Goal: Navigation & Orientation: Find specific page/section

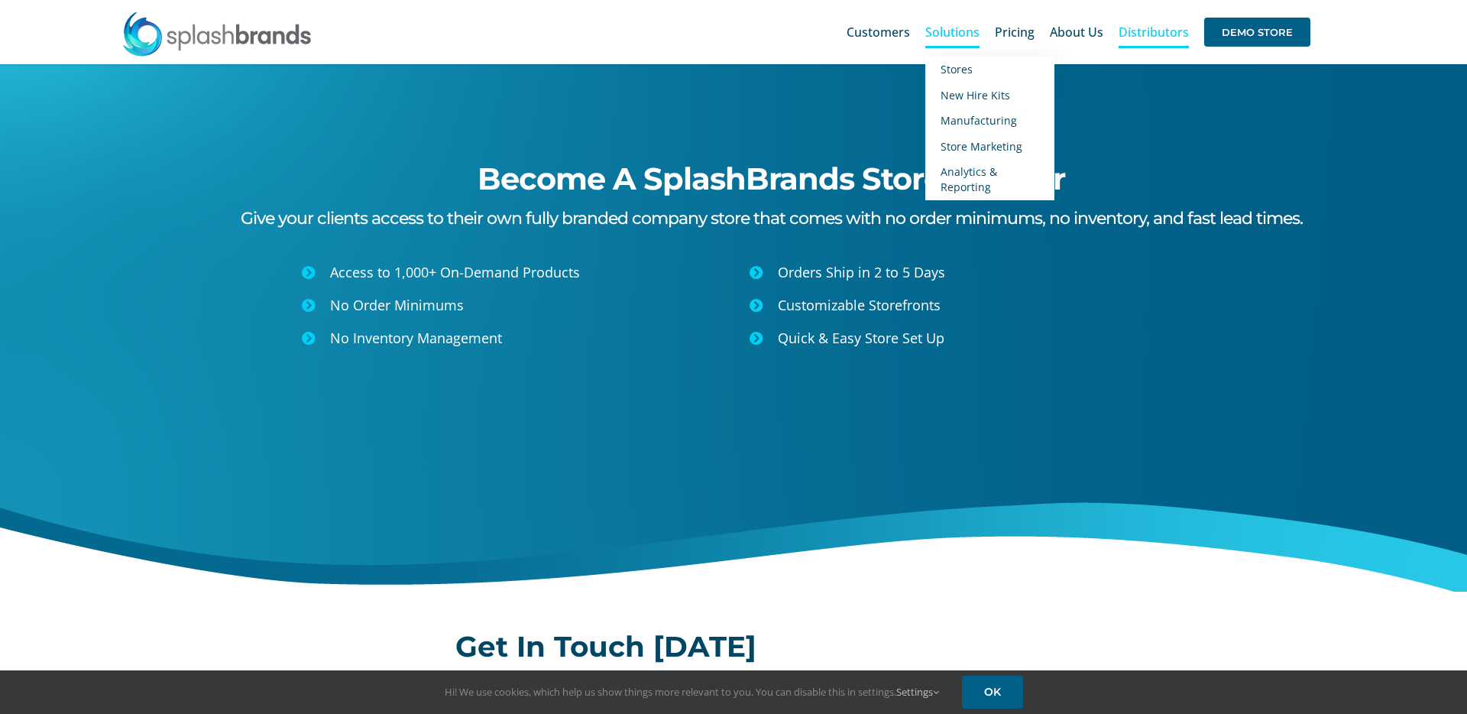
scroll to position [7, 0]
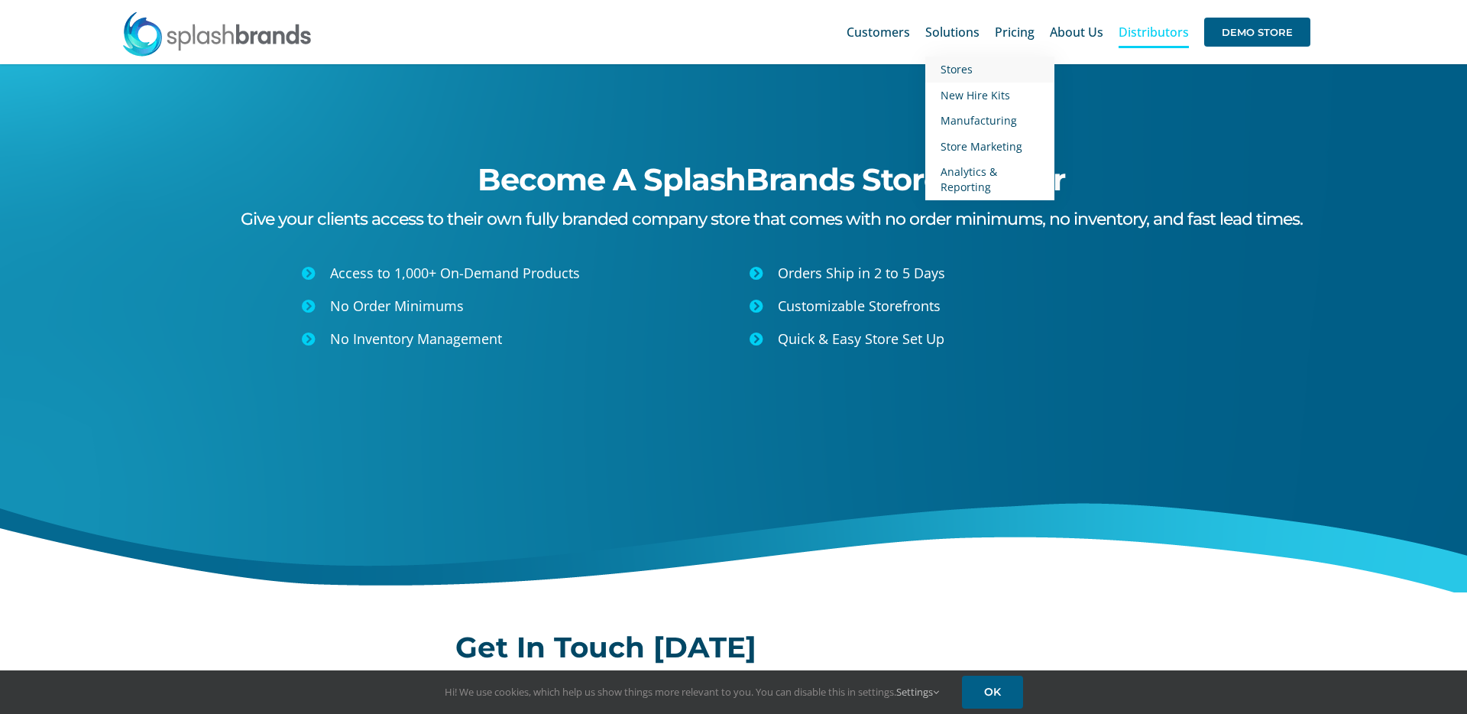
click at [960, 66] on span "Stores" at bounding box center [957, 69] width 32 height 15
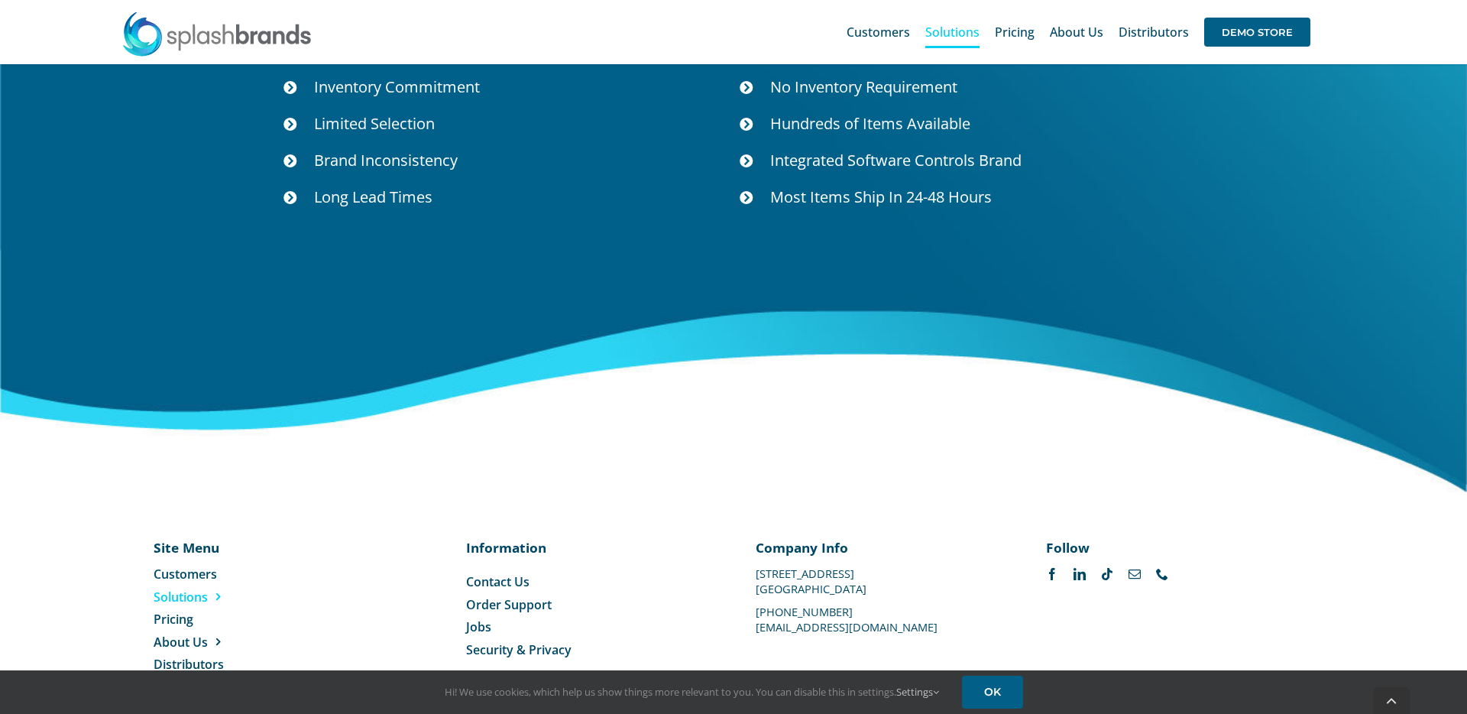
scroll to position [5568, 0]
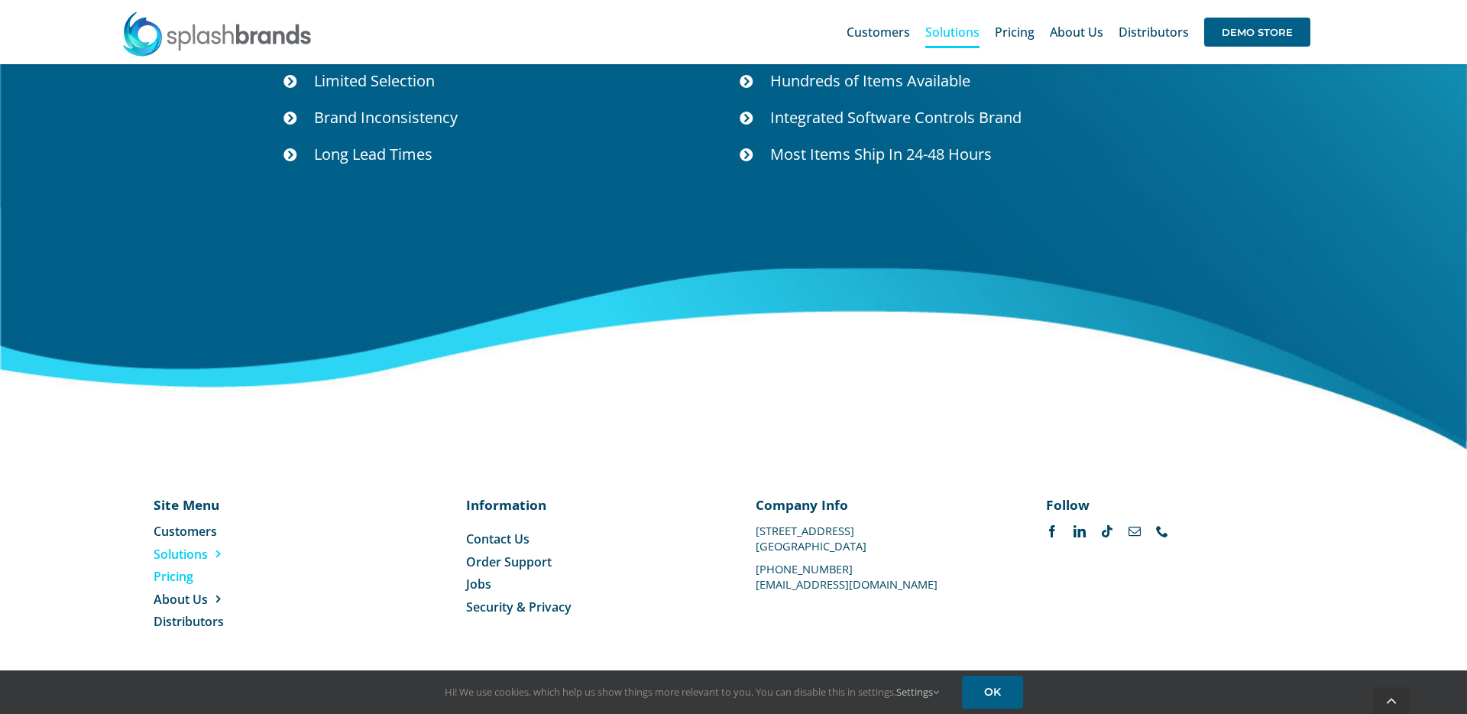
click at [166, 579] on span "Pricing" at bounding box center [174, 576] width 40 height 17
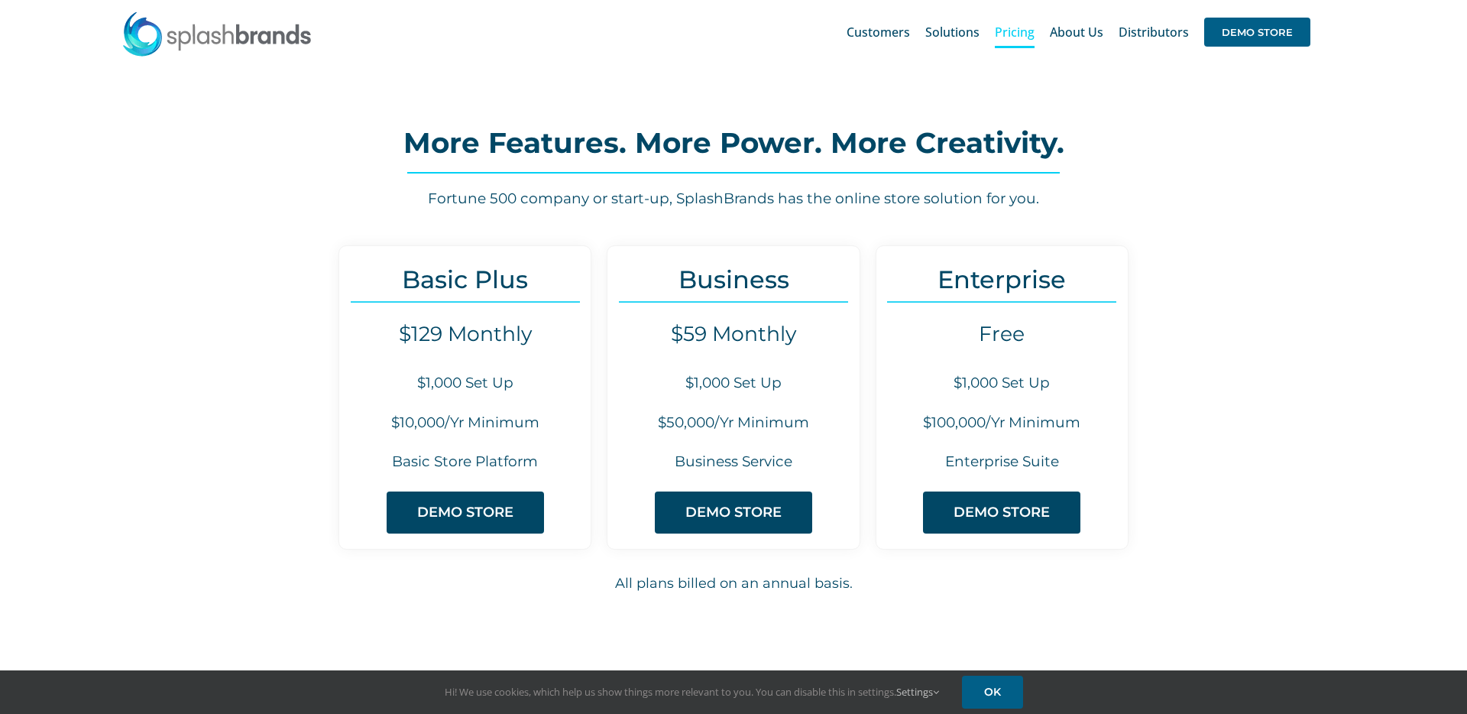
scroll to position [4, 0]
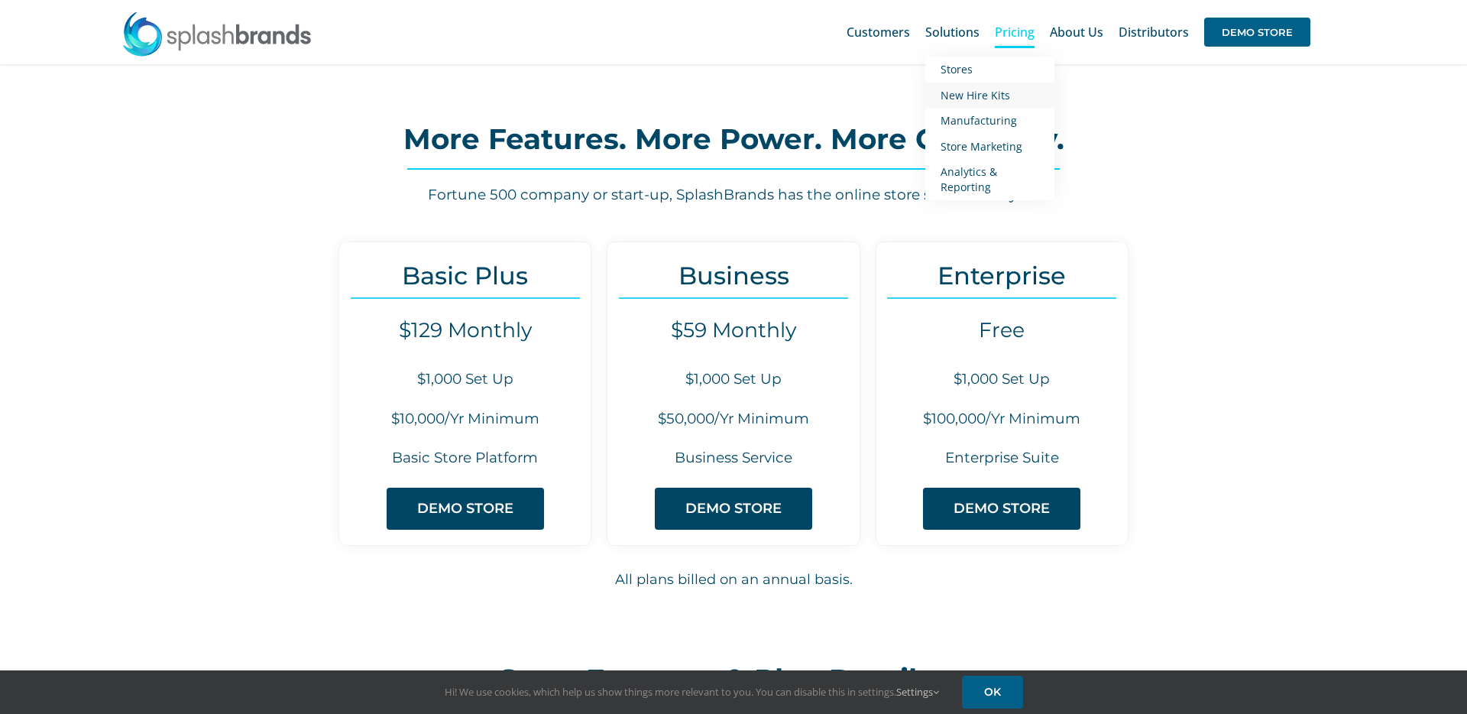
click at [973, 92] on span "New Hire Kits" at bounding box center [976, 95] width 70 height 15
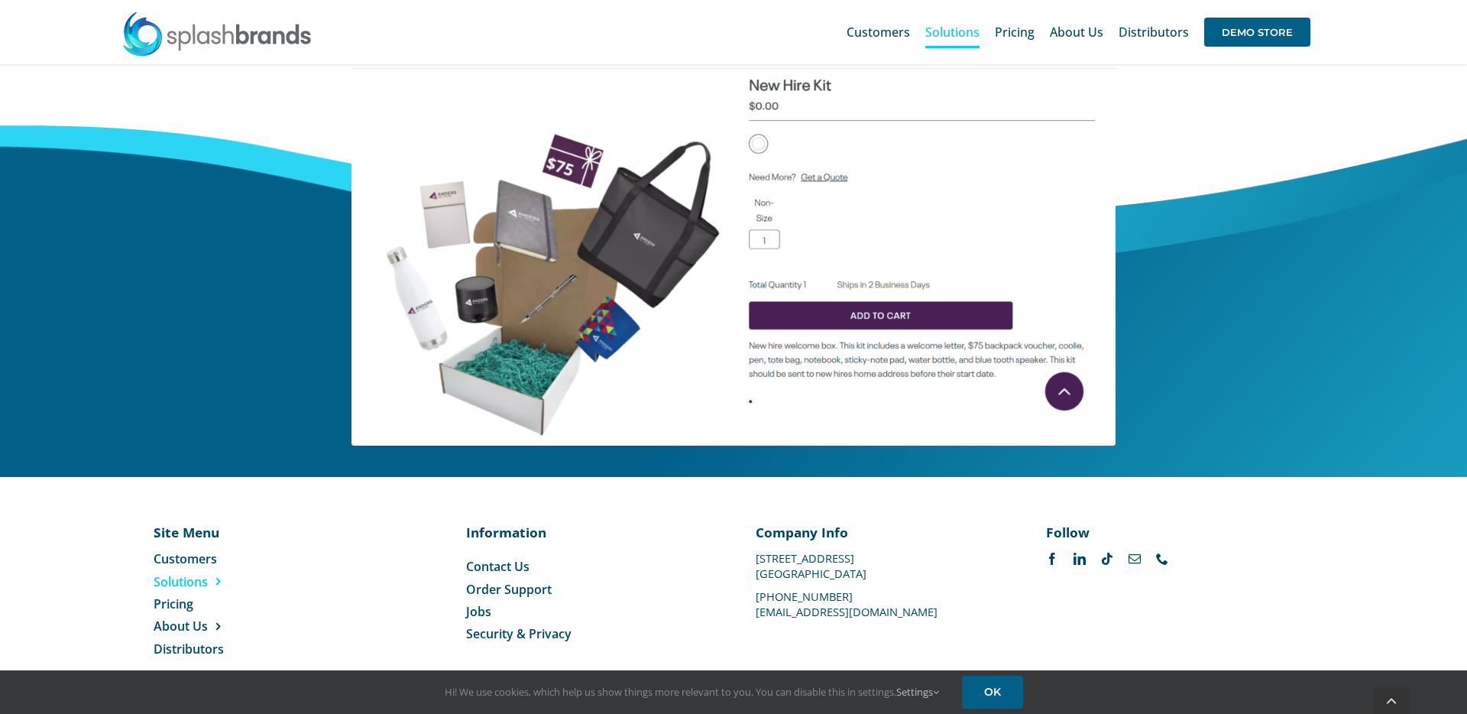
scroll to position [686, 0]
